Goal: Information Seeking & Learning: Learn about a topic

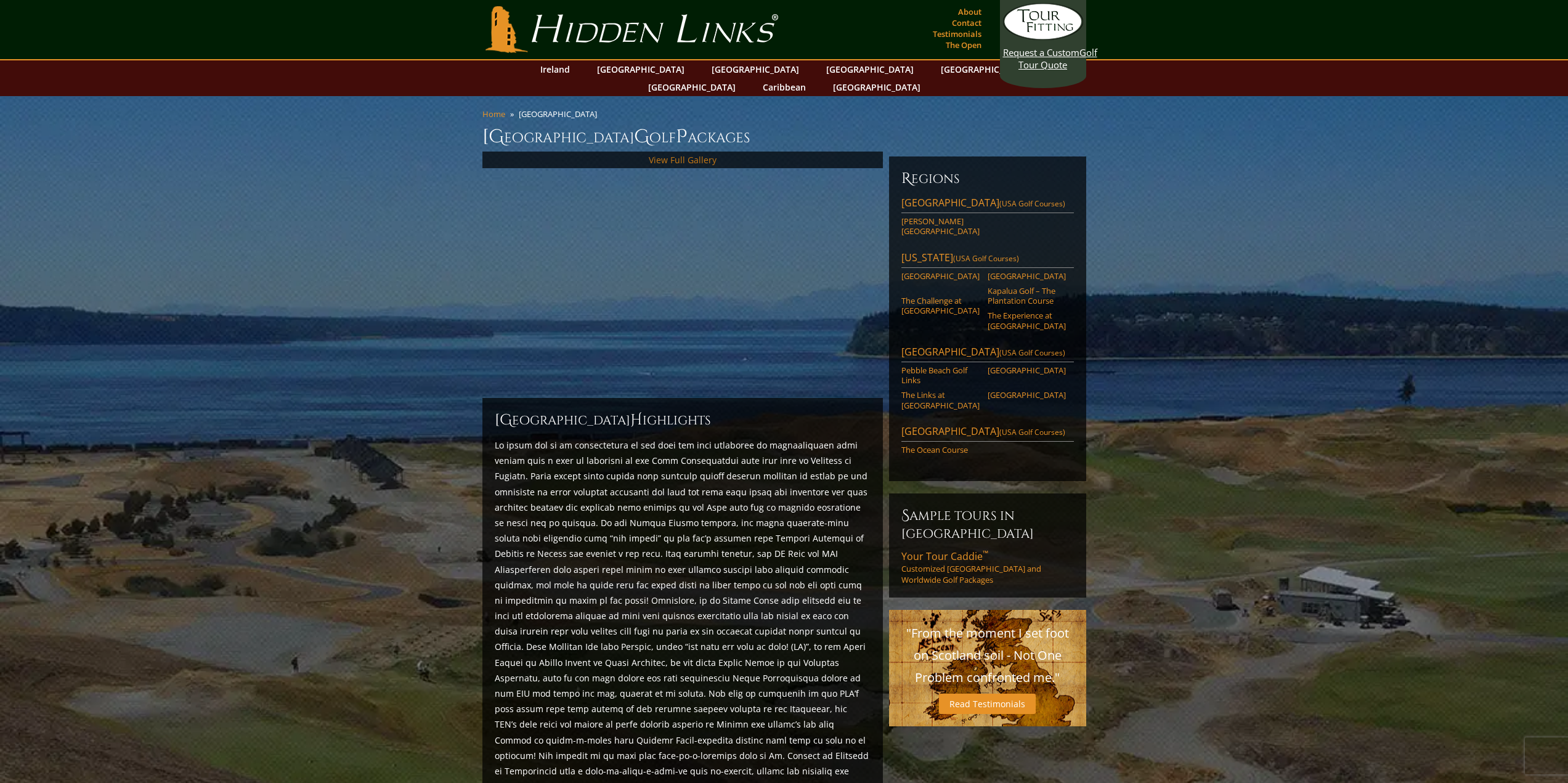
click at [685, 154] on link "View Full Gallery" at bounding box center [683, 160] width 67 height 12
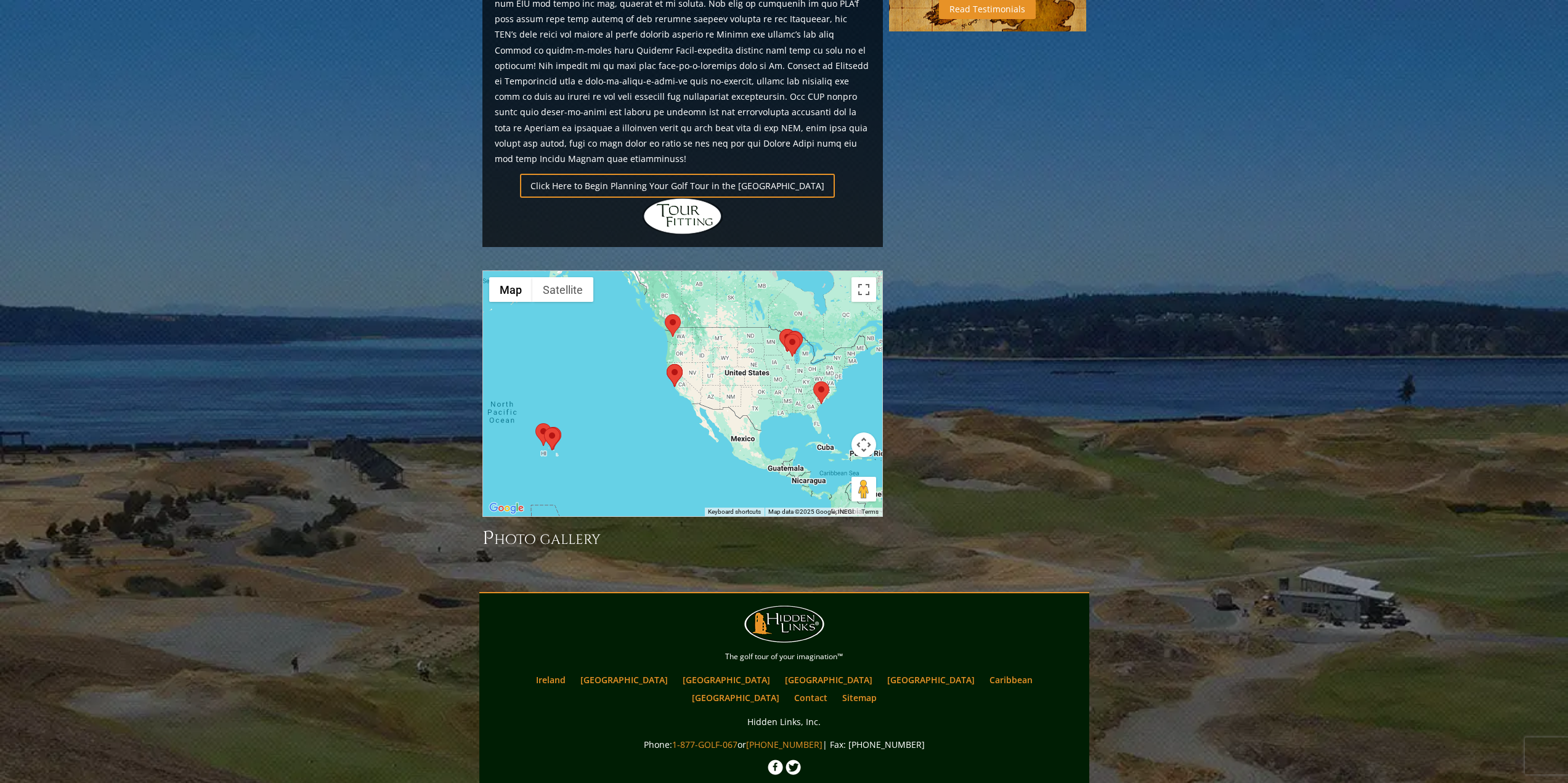
scroll to position [842, 0]
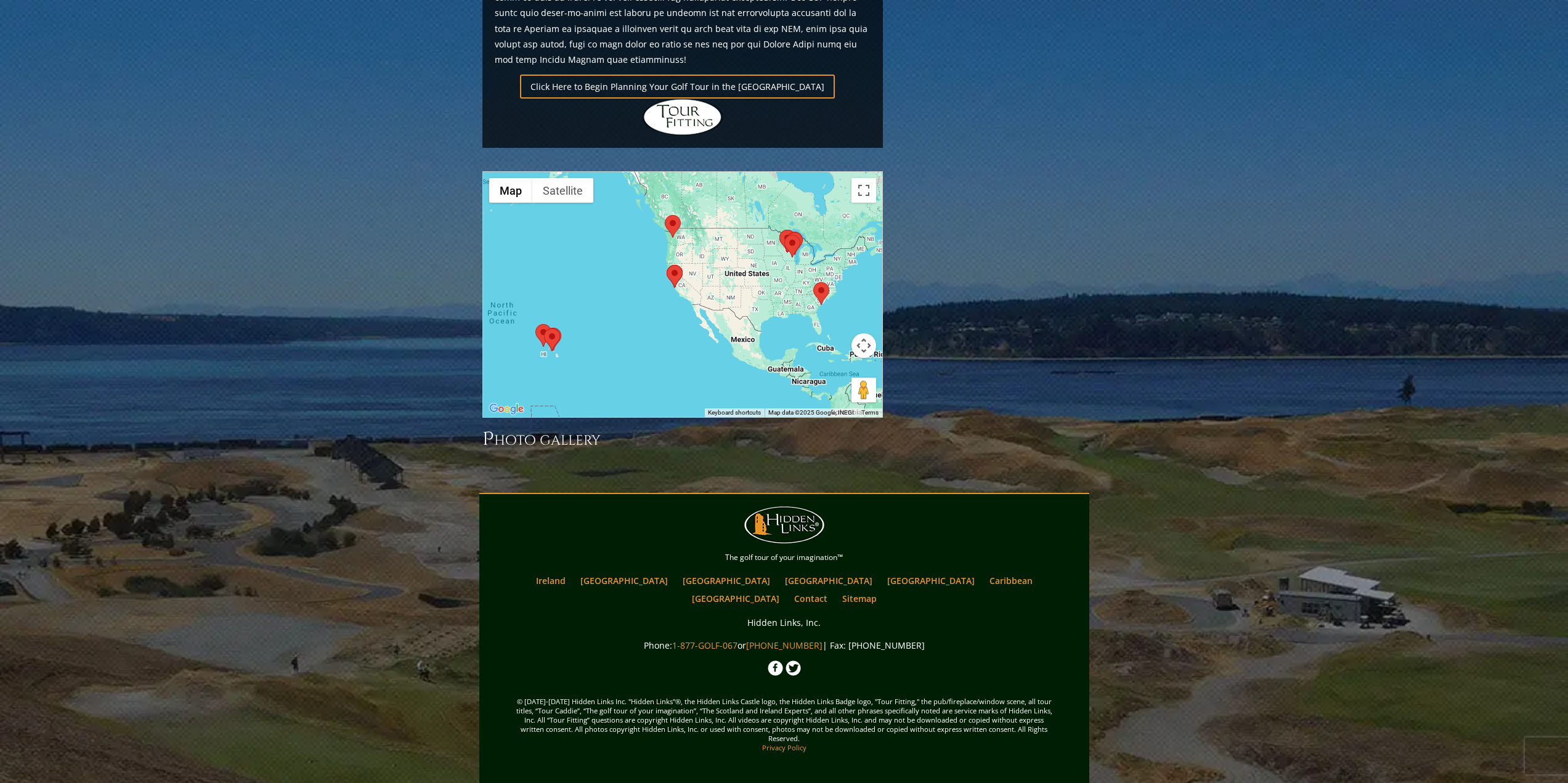
click at [813, 282] on area at bounding box center [813, 282] width 0 height 0
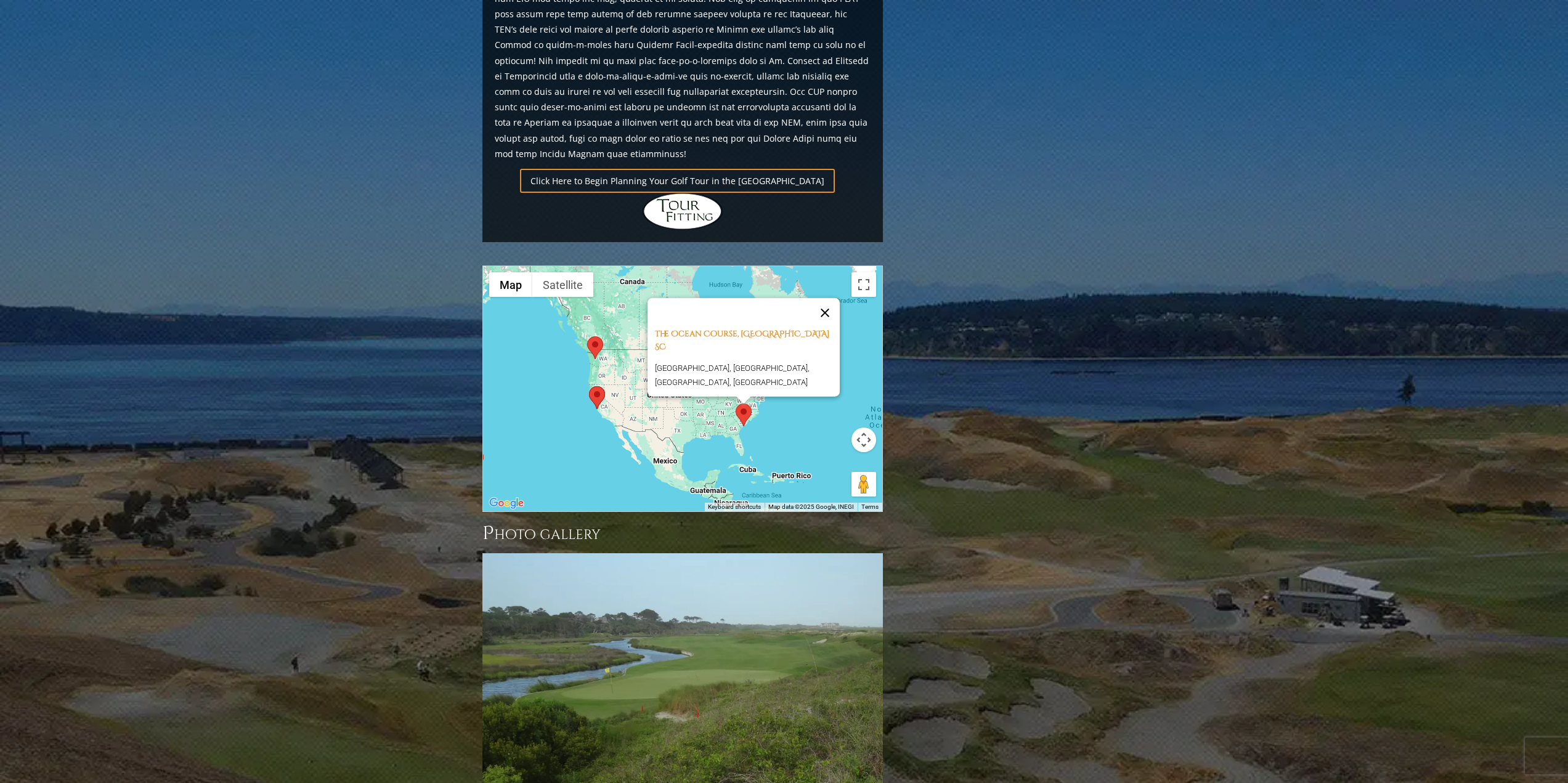
click at [829, 298] on button "Close" at bounding box center [824, 312] width 29 height 29
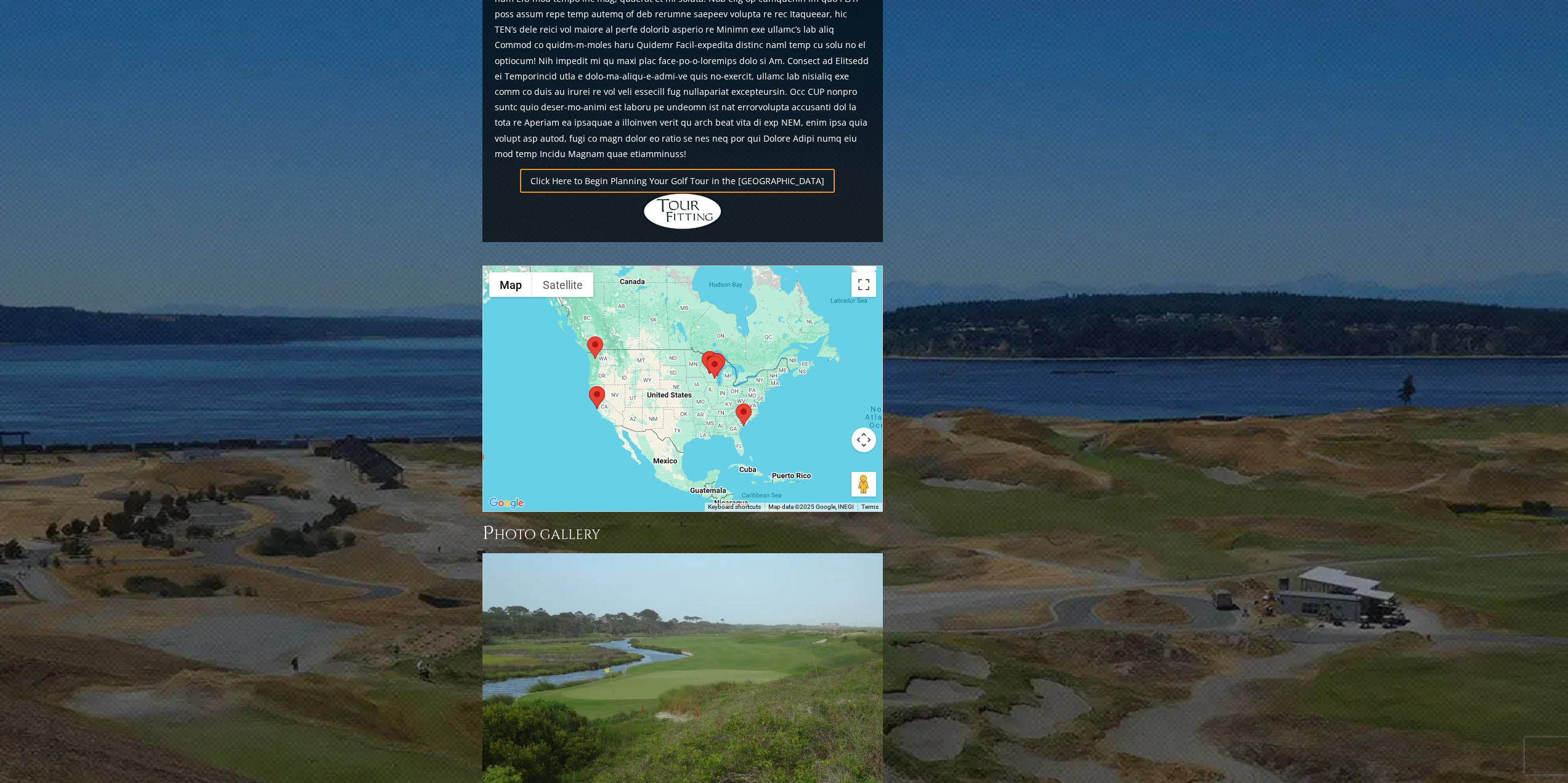
click at [729, 337] on div "To navigate, press the arrow keys." at bounding box center [683, 388] width 399 height 245
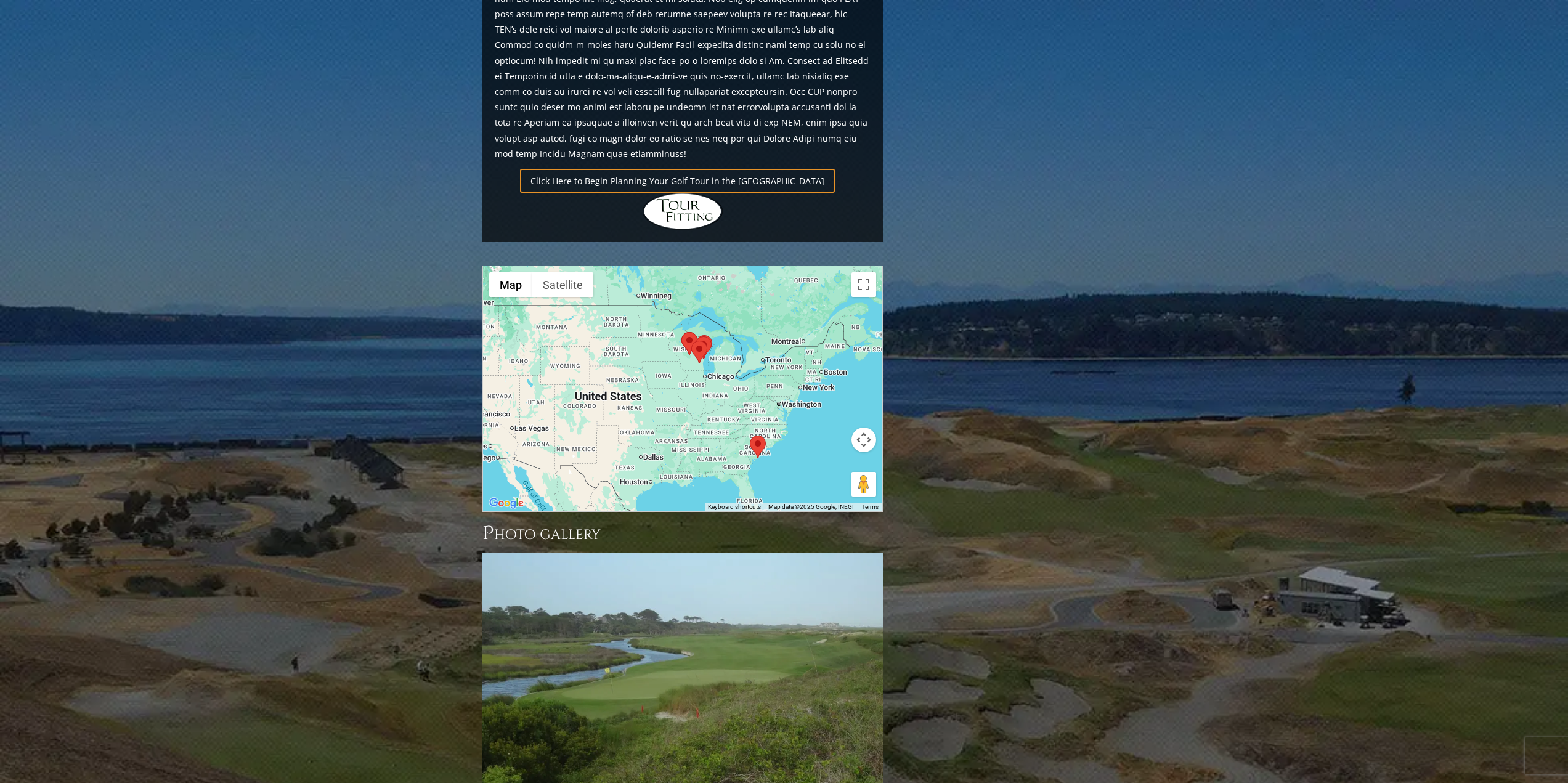
click at [691, 341] on area at bounding box center [691, 341] width 0 height 0
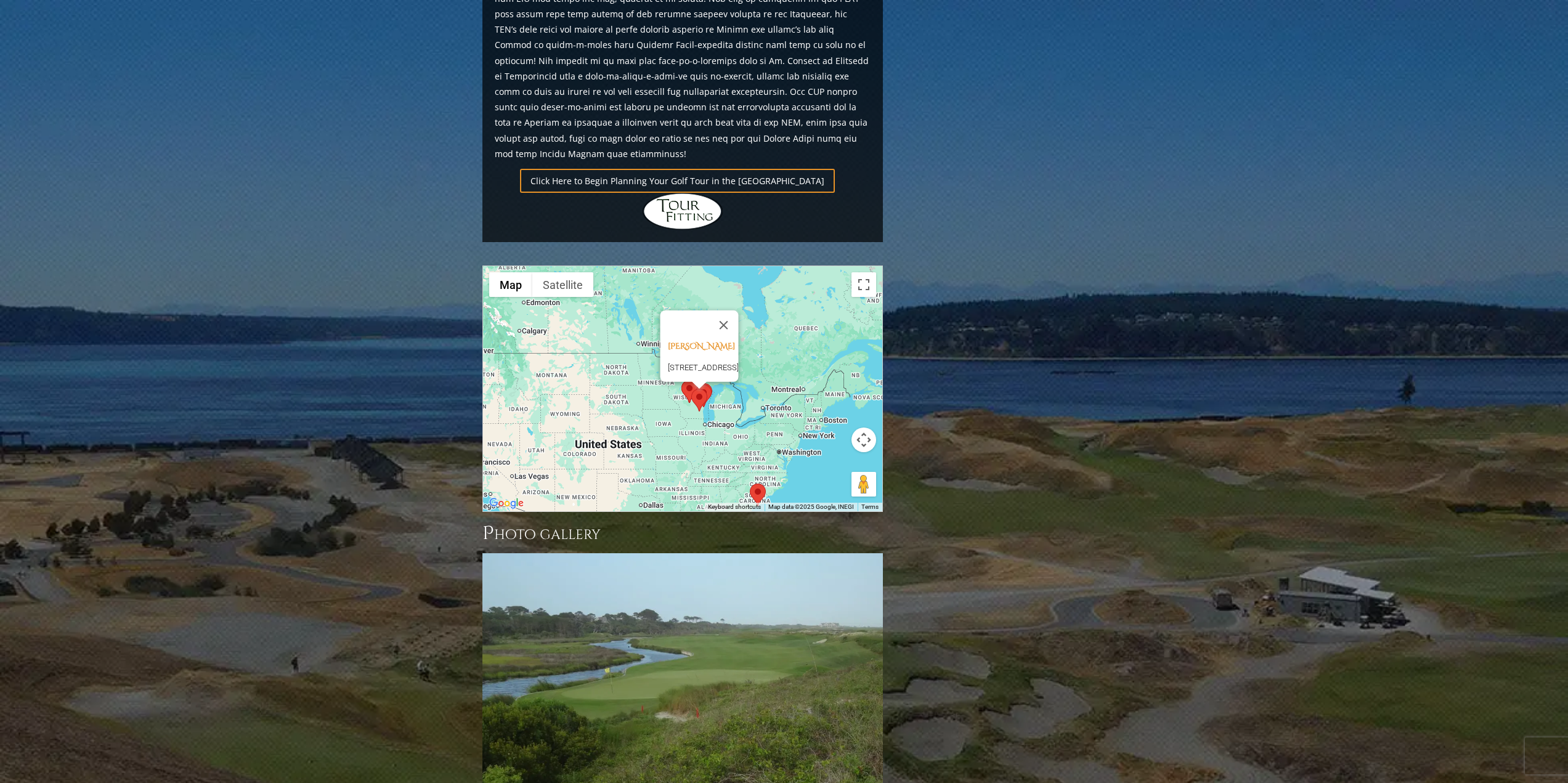
click at [691, 353] on div "[PERSON_NAME] Hills [STREET_ADDRESS]" at bounding box center [683, 388] width 399 height 245
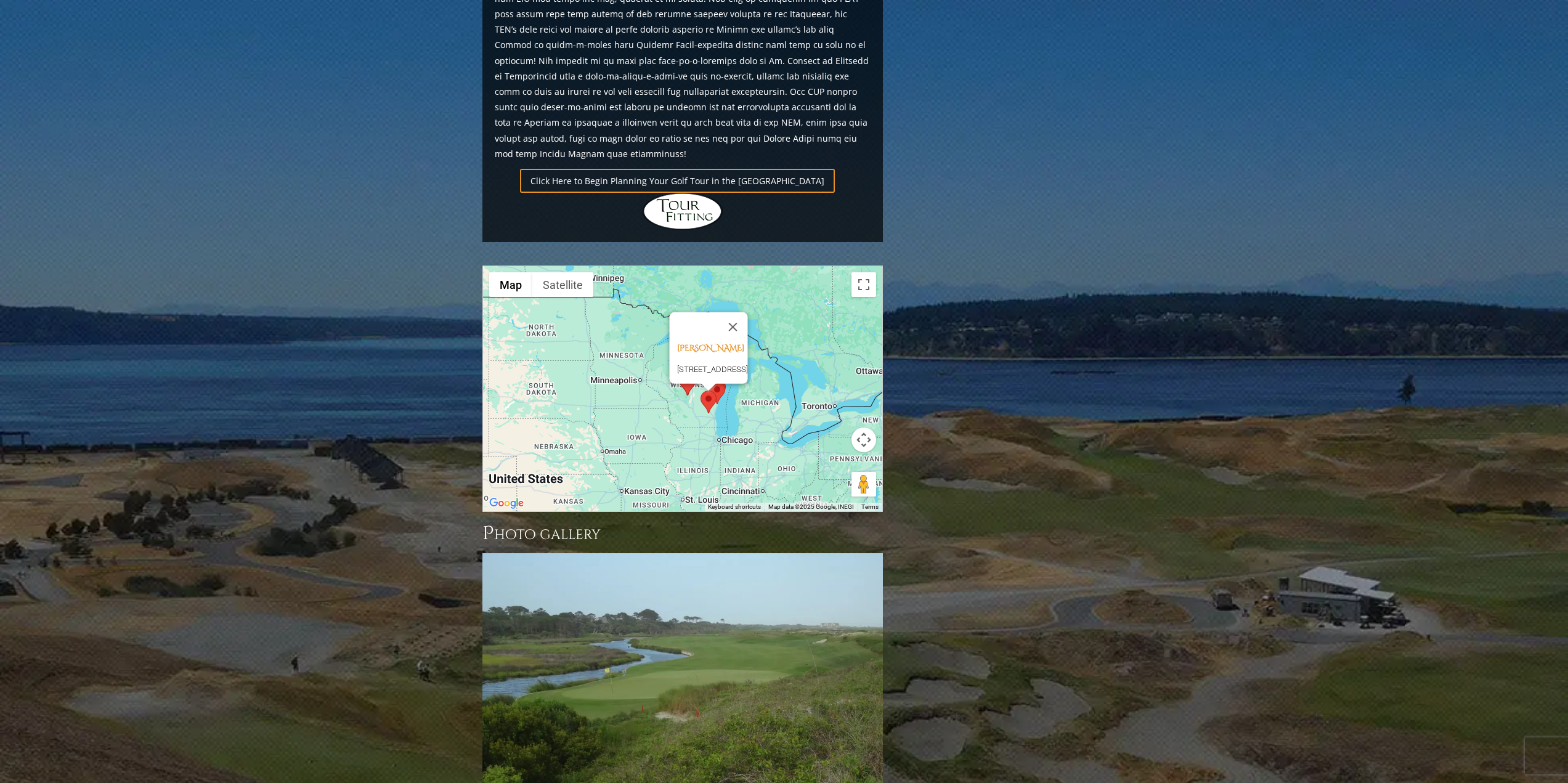
click at [688, 366] on div "[PERSON_NAME] Hills [STREET_ADDRESS]" at bounding box center [683, 388] width 399 height 245
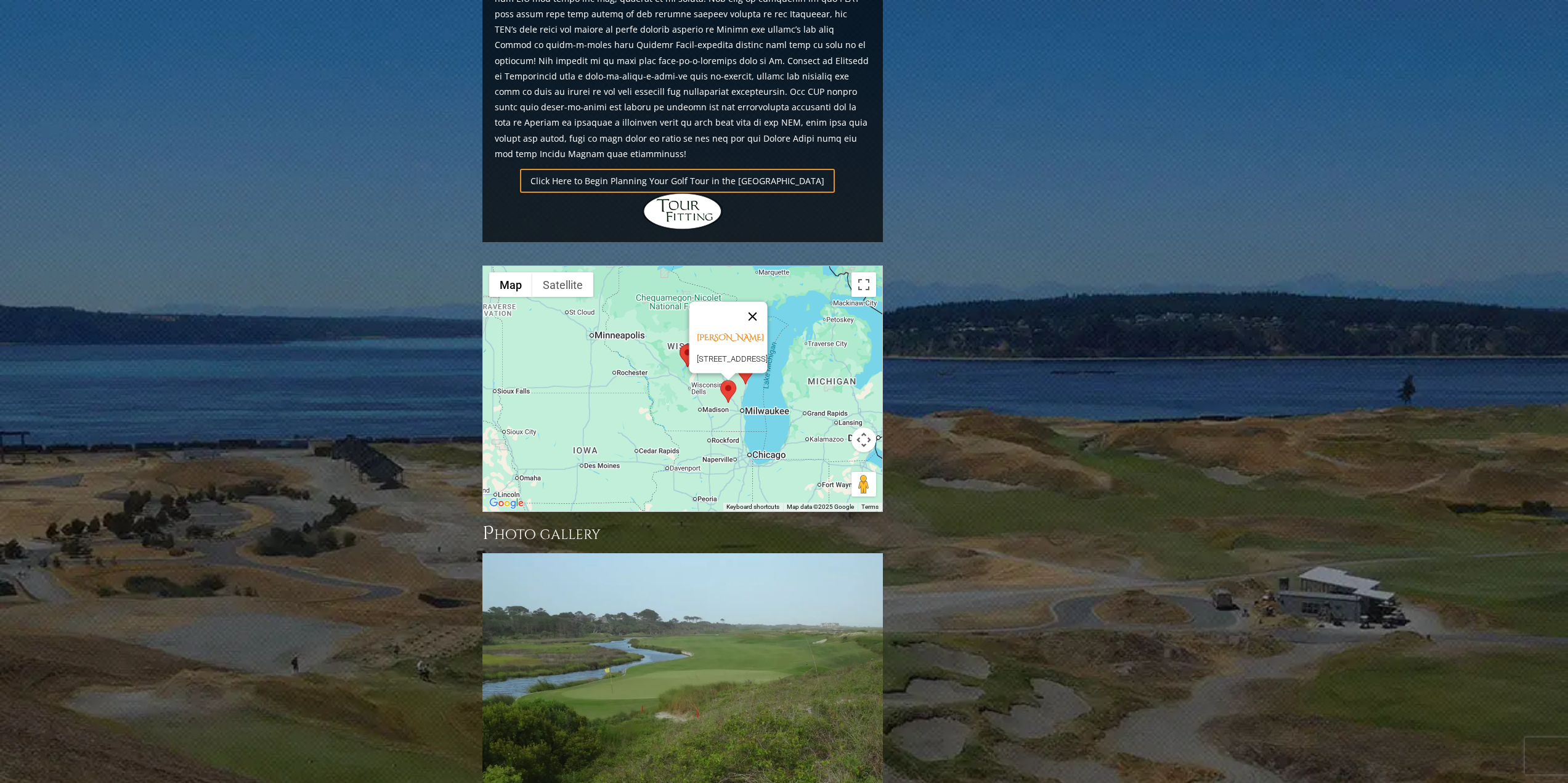
click at [767, 302] on button "Close" at bounding box center [752, 317] width 29 height 29
click at [738, 362] on area at bounding box center [738, 362] width 0 height 0
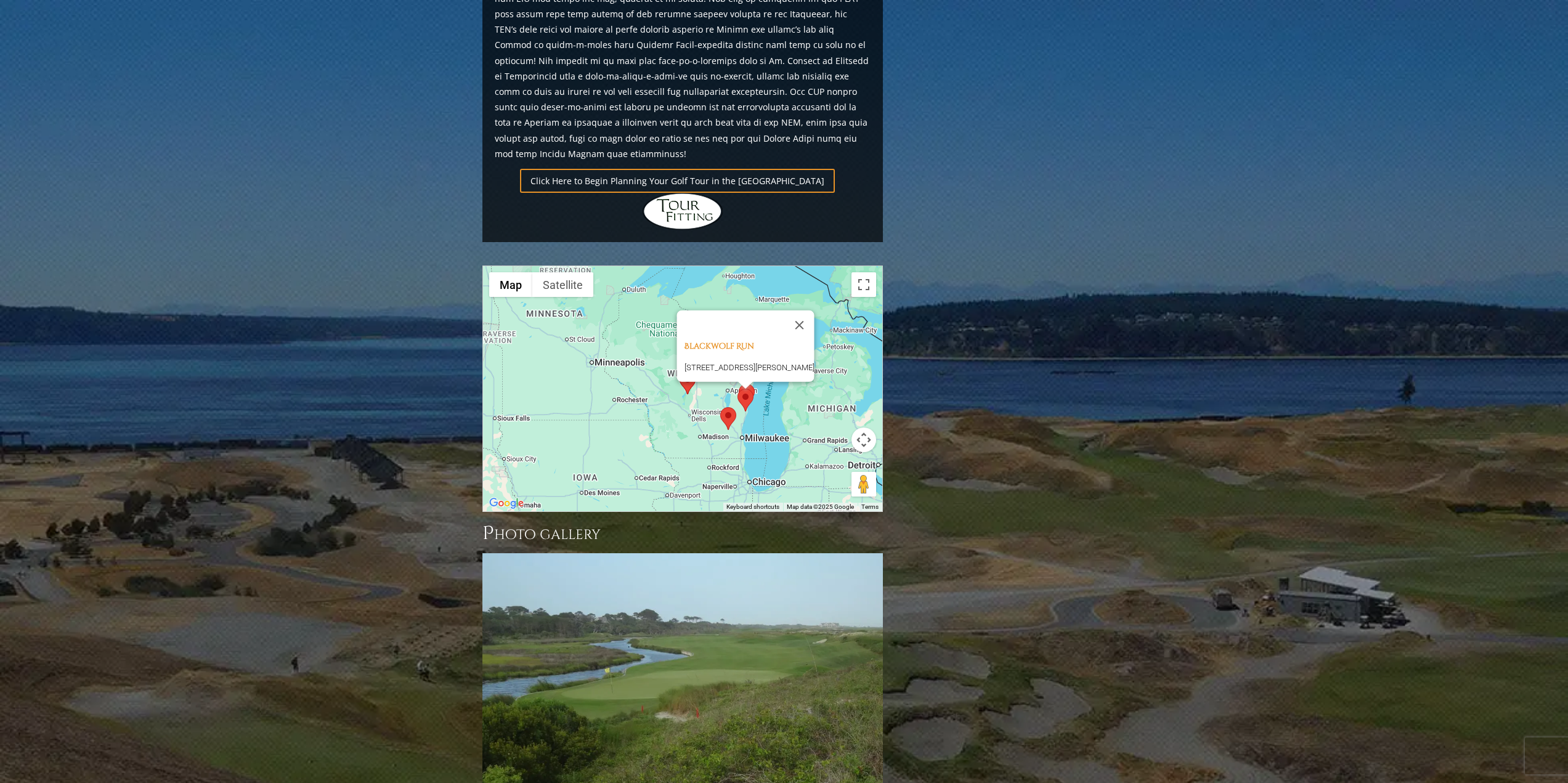
click at [684, 344] on div "Blackwolf Run [STREET_ADDRESS][PERSON_NAME]" at bounding box center [683, 388] width 399 height 245
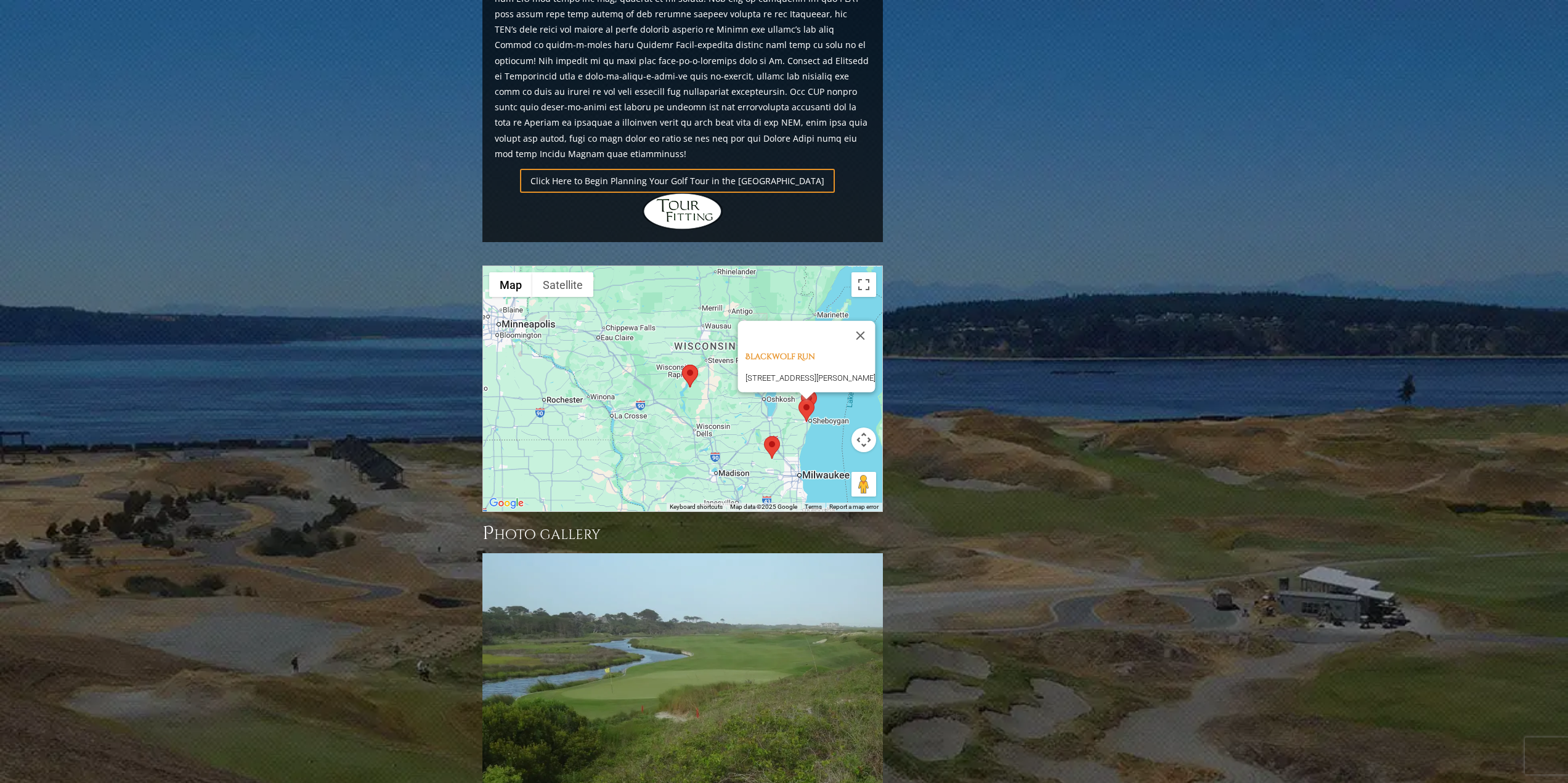
click at [682, 365] on area at bounding box center [682, 365] width 0 height 0
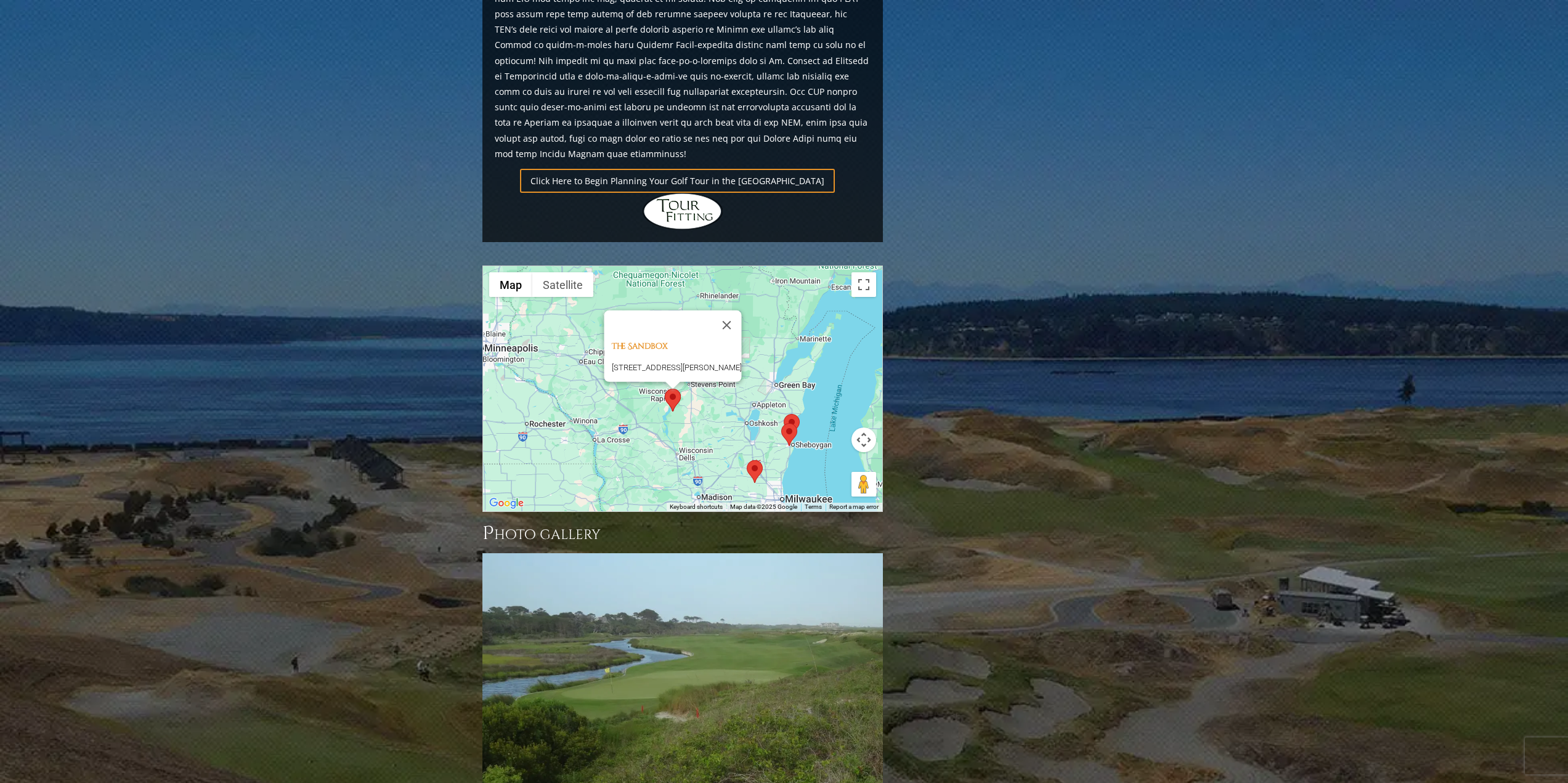
drag, startPoint x: 736, startPoint y: 365, endPoint x: 712, endPoint y: 365, distance: 24.0
click at [712, 365] on div "The Sandbox [STREET_ADDRESS][PERSON_NAME]" at bounding box center [683, 388] width 399 height 245
click at [784, 414] on area at bounding box center [784, 414] width 0 height 0
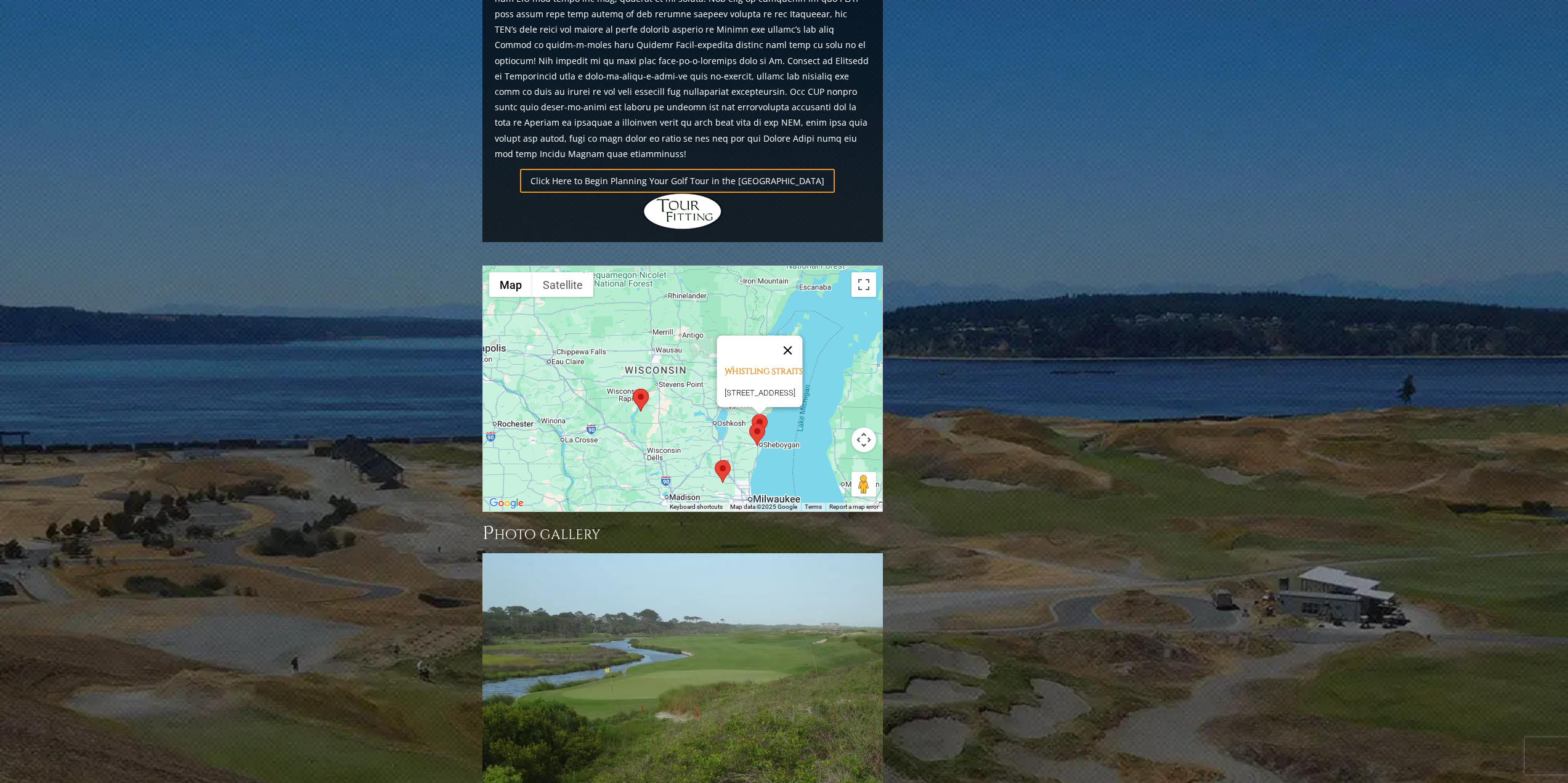
click at [803, 336] on button "Close" at bounding box center [787, 350] width 29 height 29
click at [715, 461] on area at bounding box center [715, 461] width 0 height 0
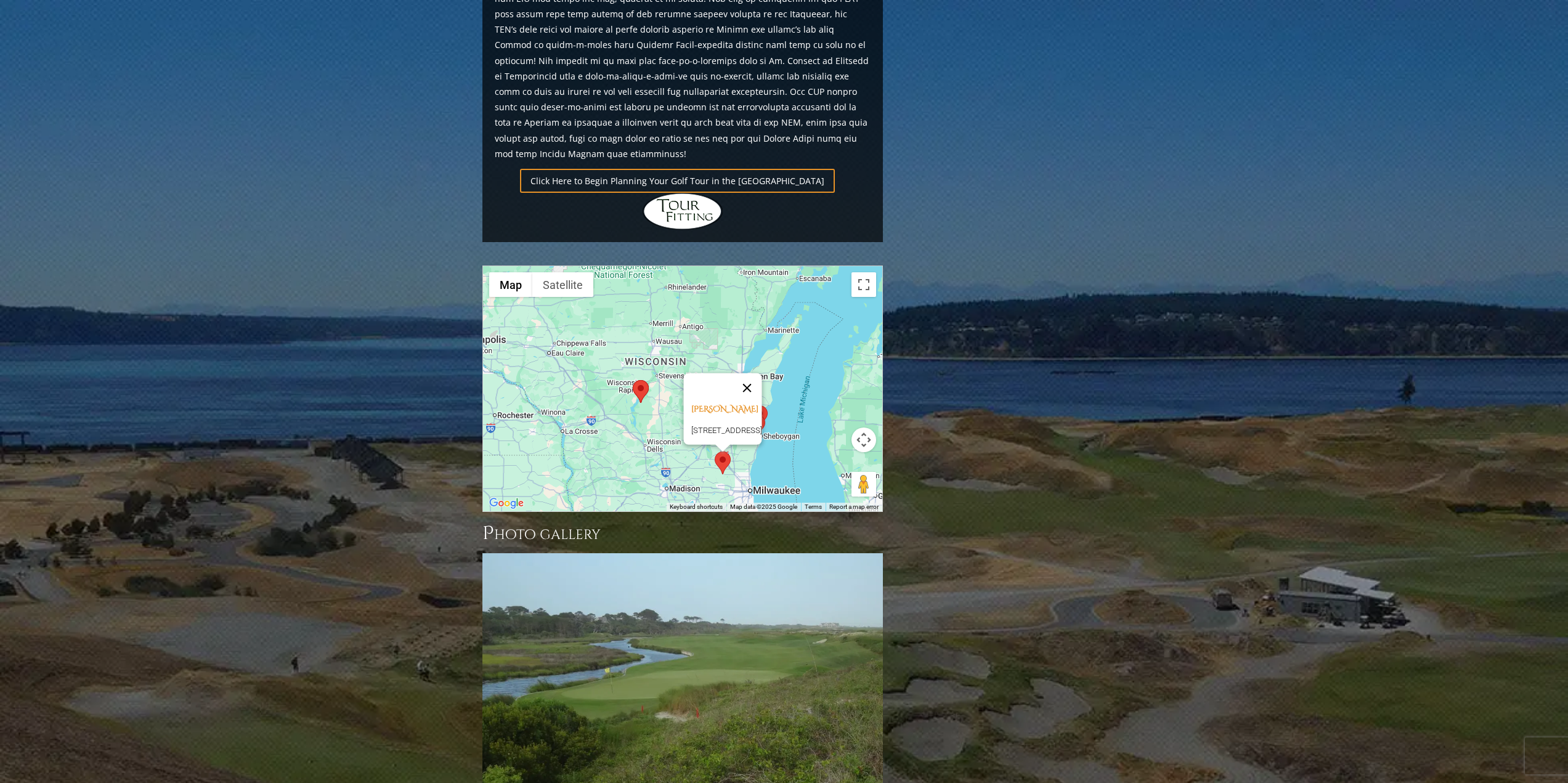
click at [761, 373] on button "Close" at bounding box center [746, 387] width 29 height 29
click at [749, 414] on area at bounding box center [749, 414] width 0 height 0
click at [824, 337] on button "Close" at bounding box center [810, 351] width 29 height 29
click at [752, 406] on area at bounding box center [752, 406] width 0 height 0
click at [749, 414] on area at bounding box center [749, 414] width 0 height 0
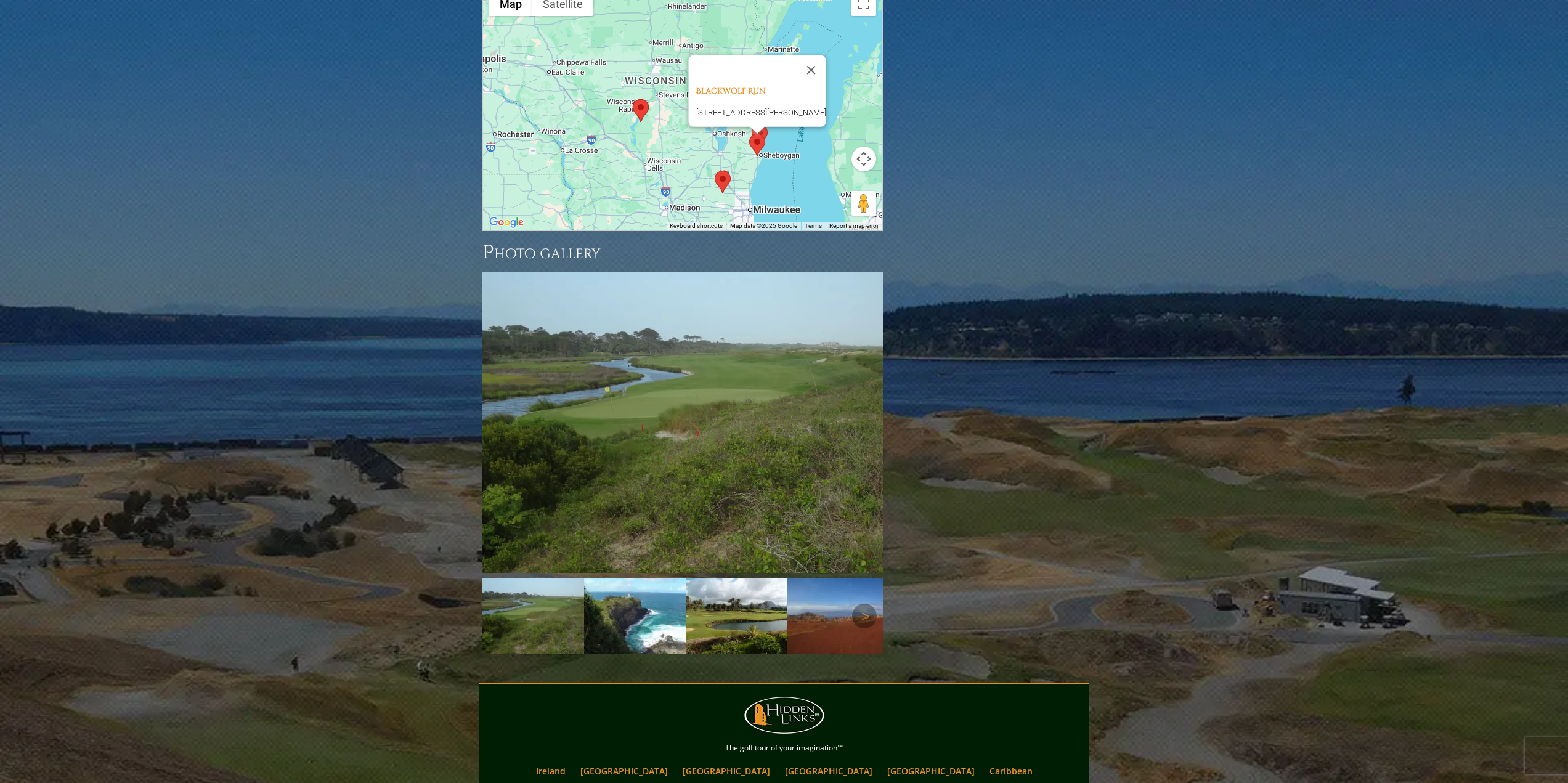
scroll to position [1150, 0]
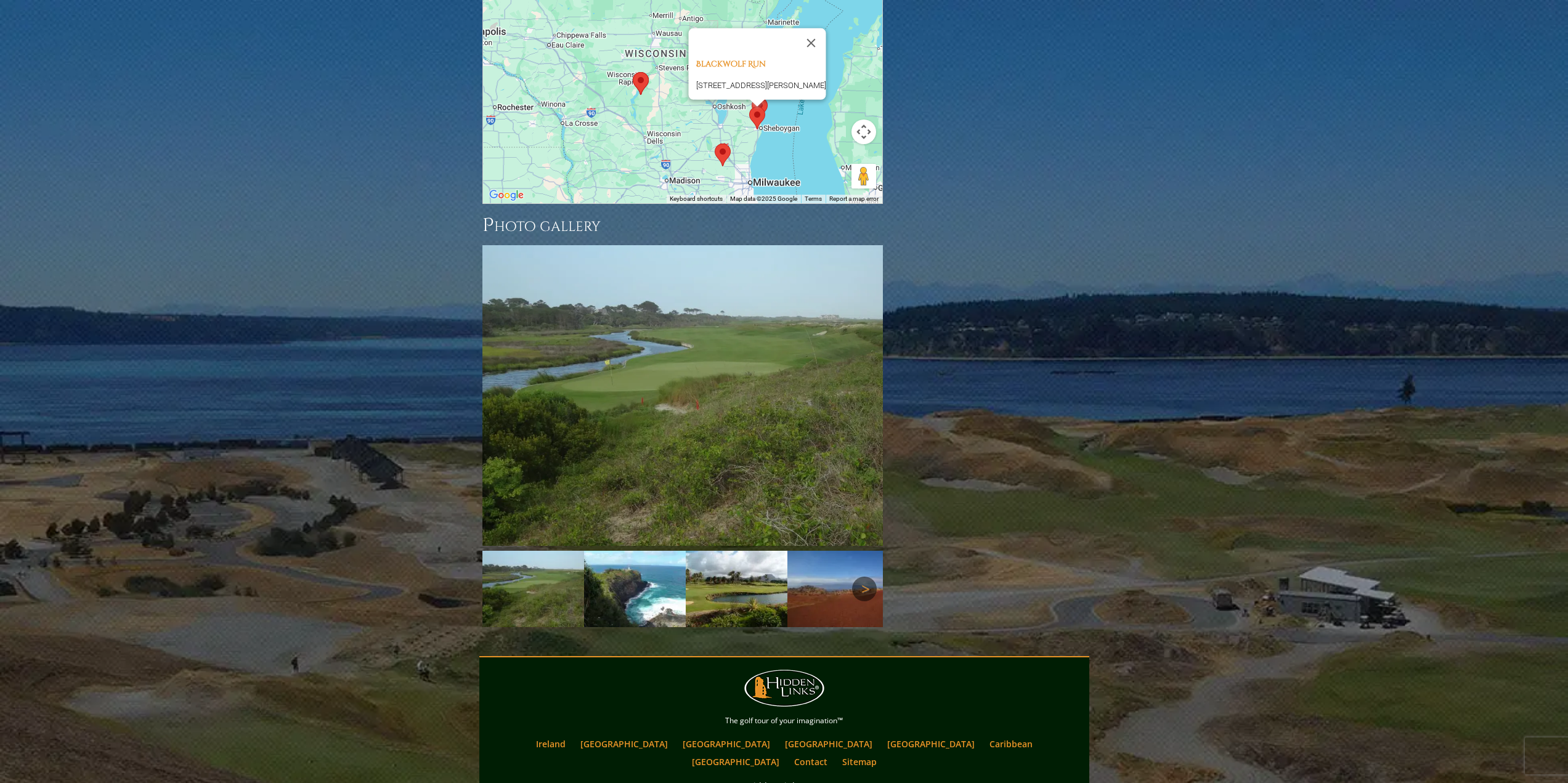
click at [859, 577] on link "Next" at bounding box center [864, 589] width 24 height 24
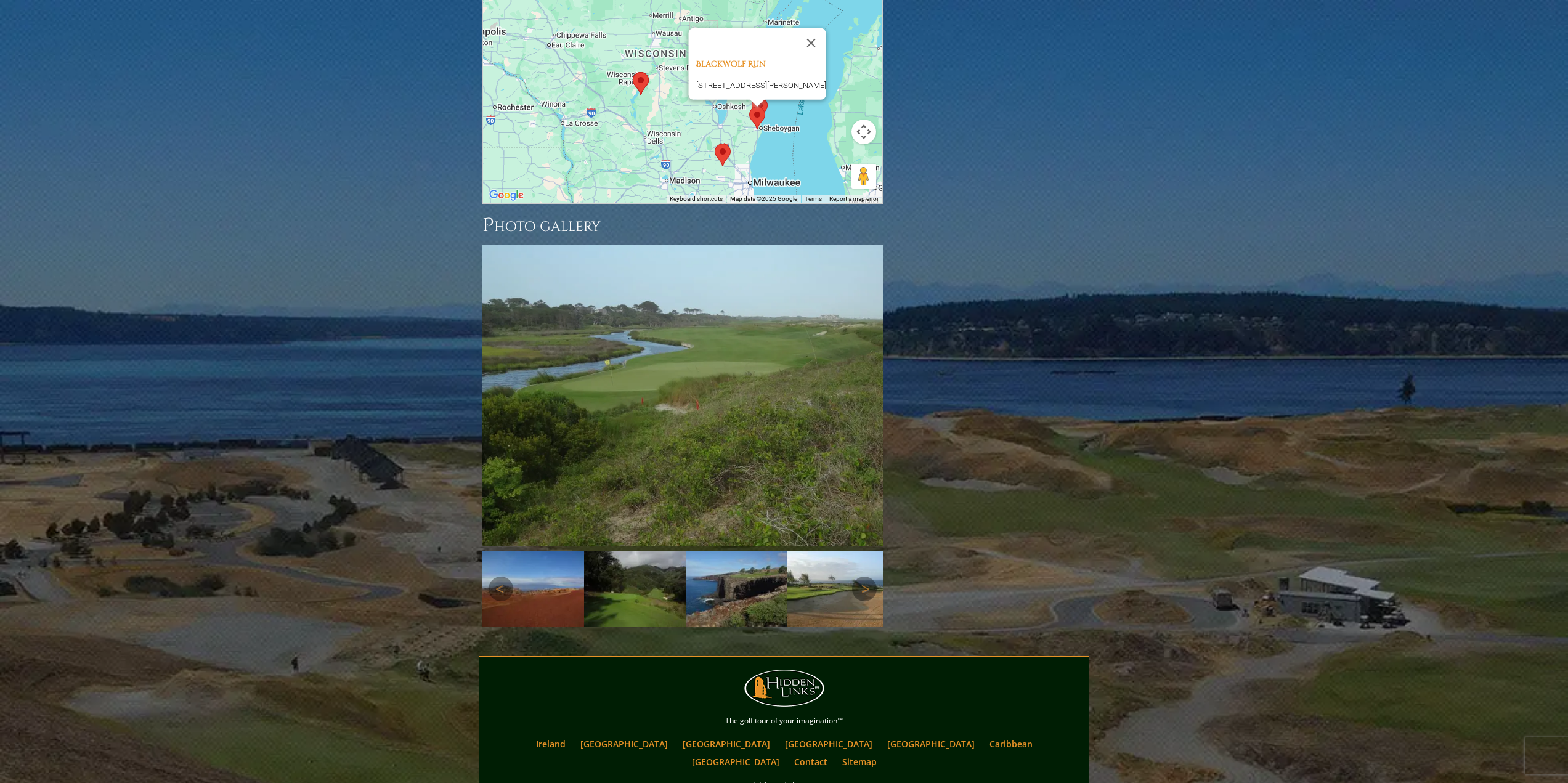
click at [744, 551] on img at bounding box center [736, 589] width 102 height 77
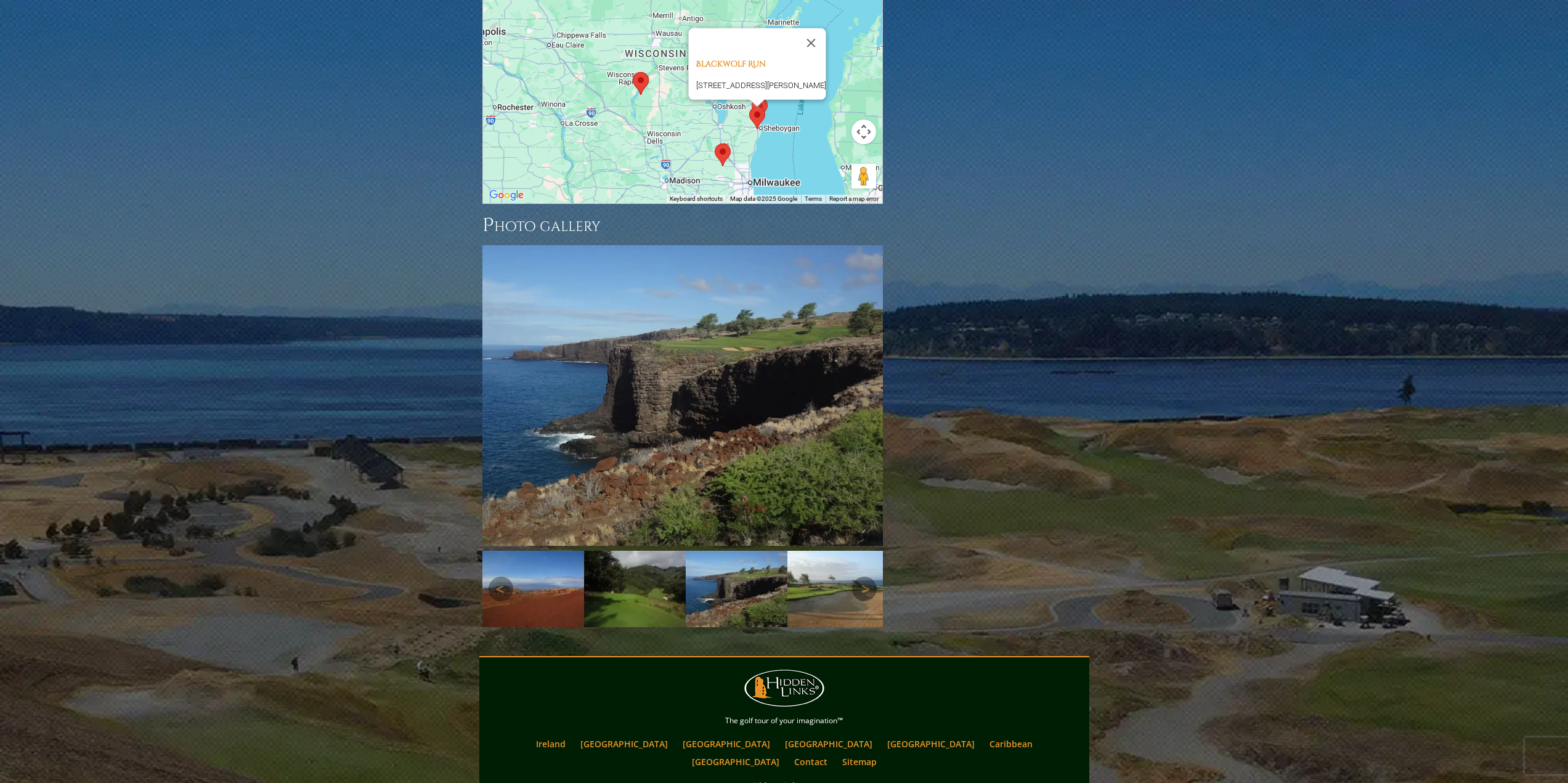
click at [817, 551] on img at bounding box center [838, 589] width 102 height 77
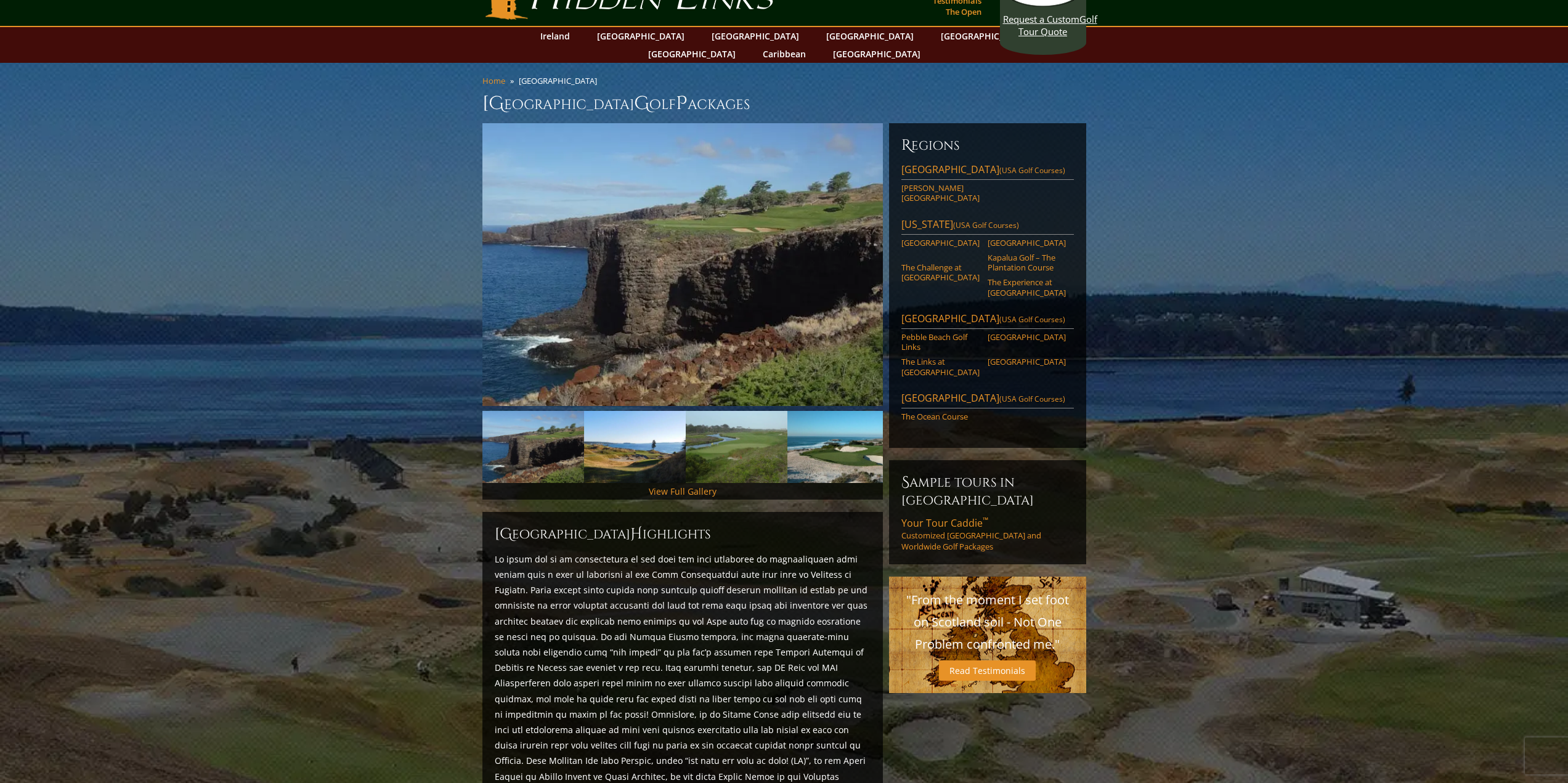
scroll to position [0, 0]
